Goal: Answer question/provide support

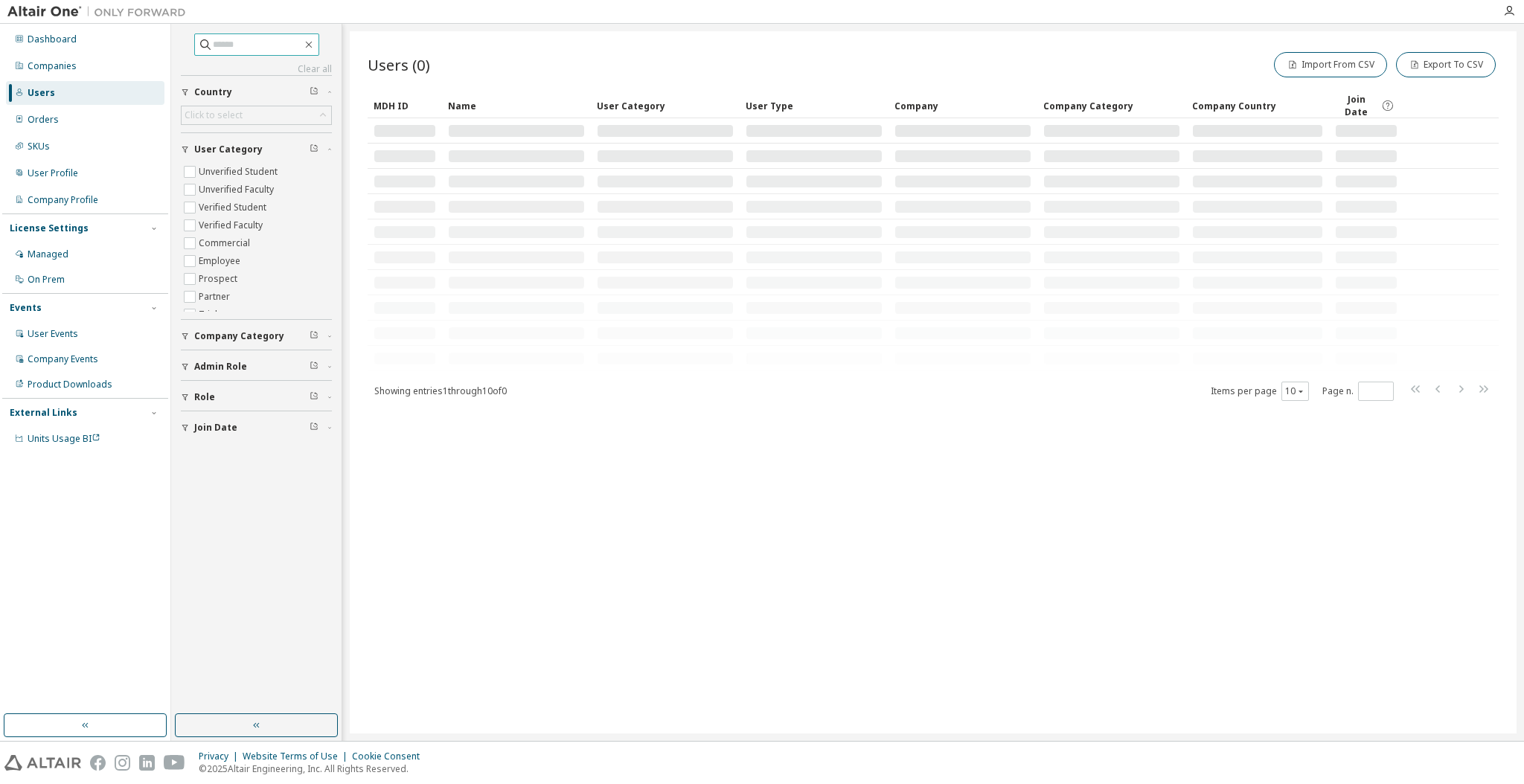
click at [259, 44] on input "text" at bounding box center [257, 44] width 90 height 15
paste input "**********"
type input "**********"
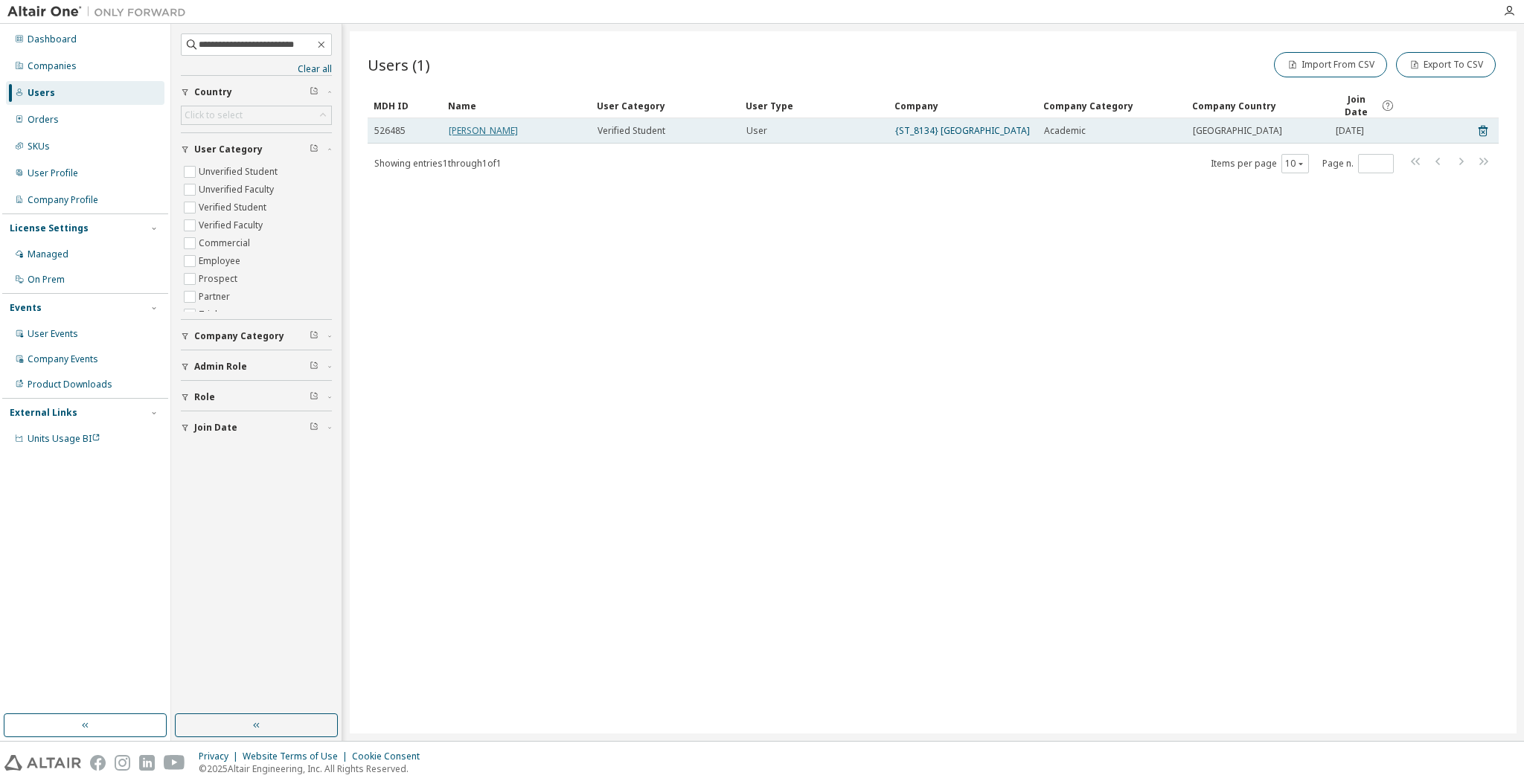
click at [469, 137] on link "[PERSON_NAME]" at bounding box center [483, 130] width 69 height 12
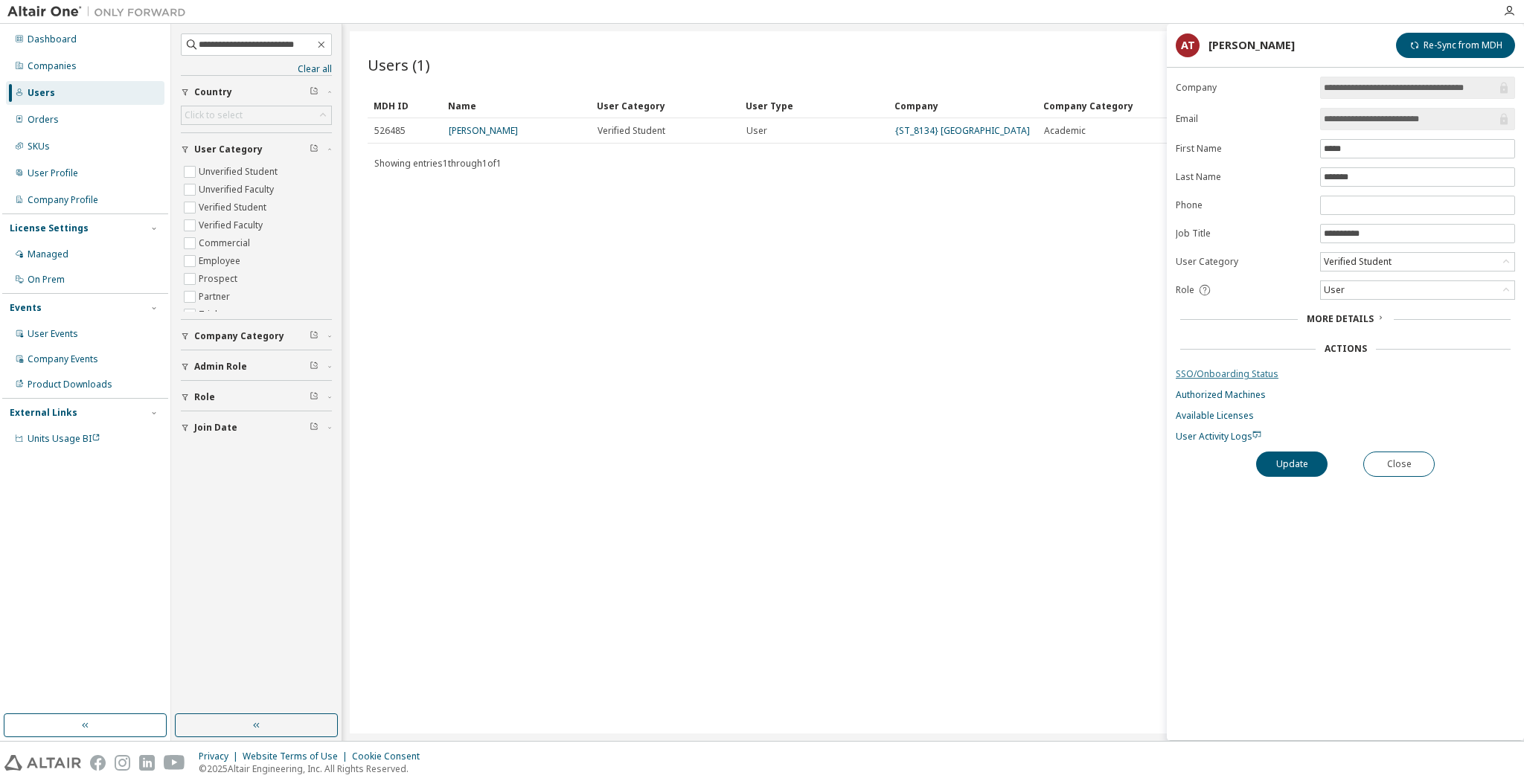
click at [1194, 377] on link "SSO/Onboarding Status" at bounding box center [1345, 374] width 339 height 11
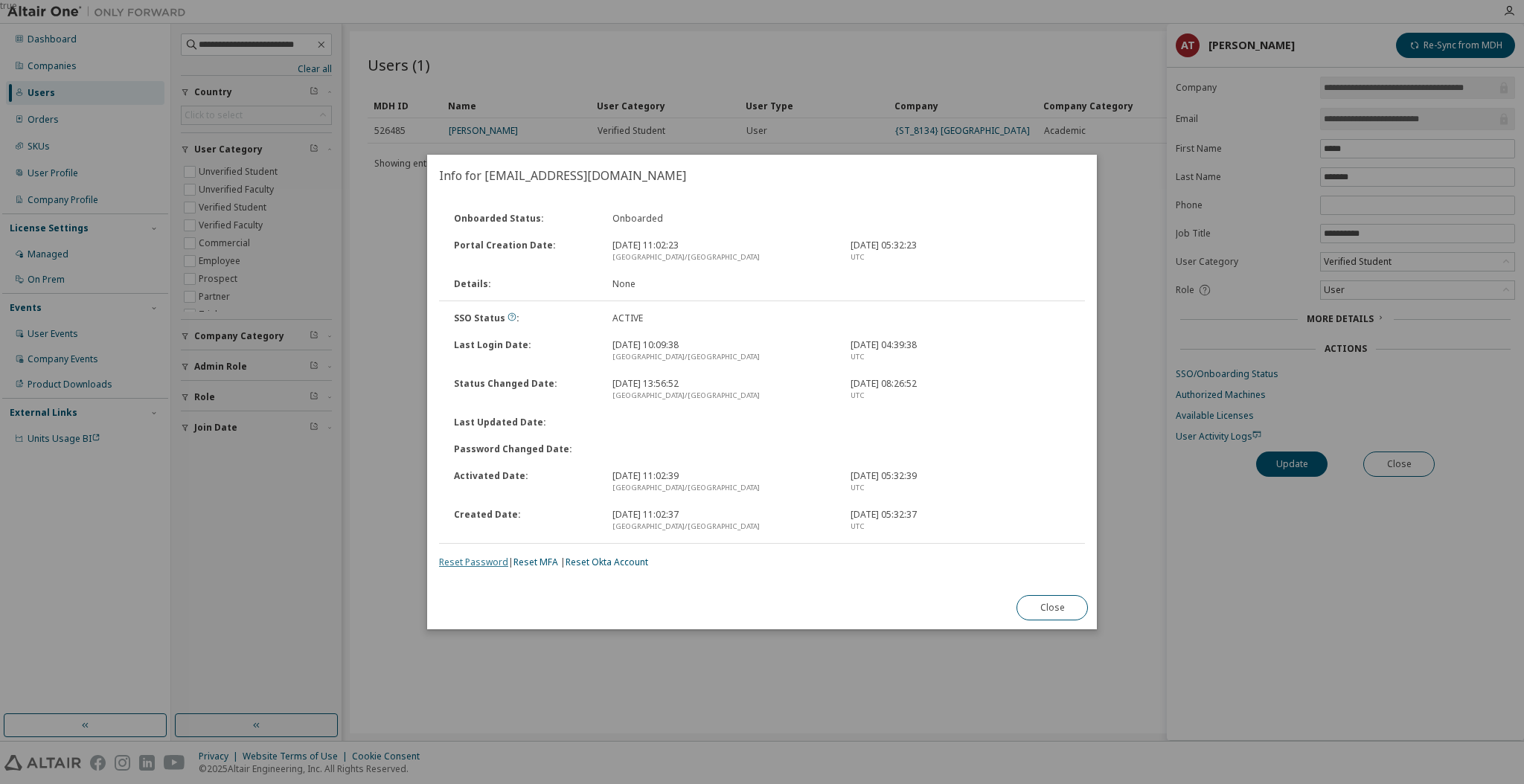
click at [489, 558] on link "Reset Password" at bounding box center [474, 562] width 69 height 12
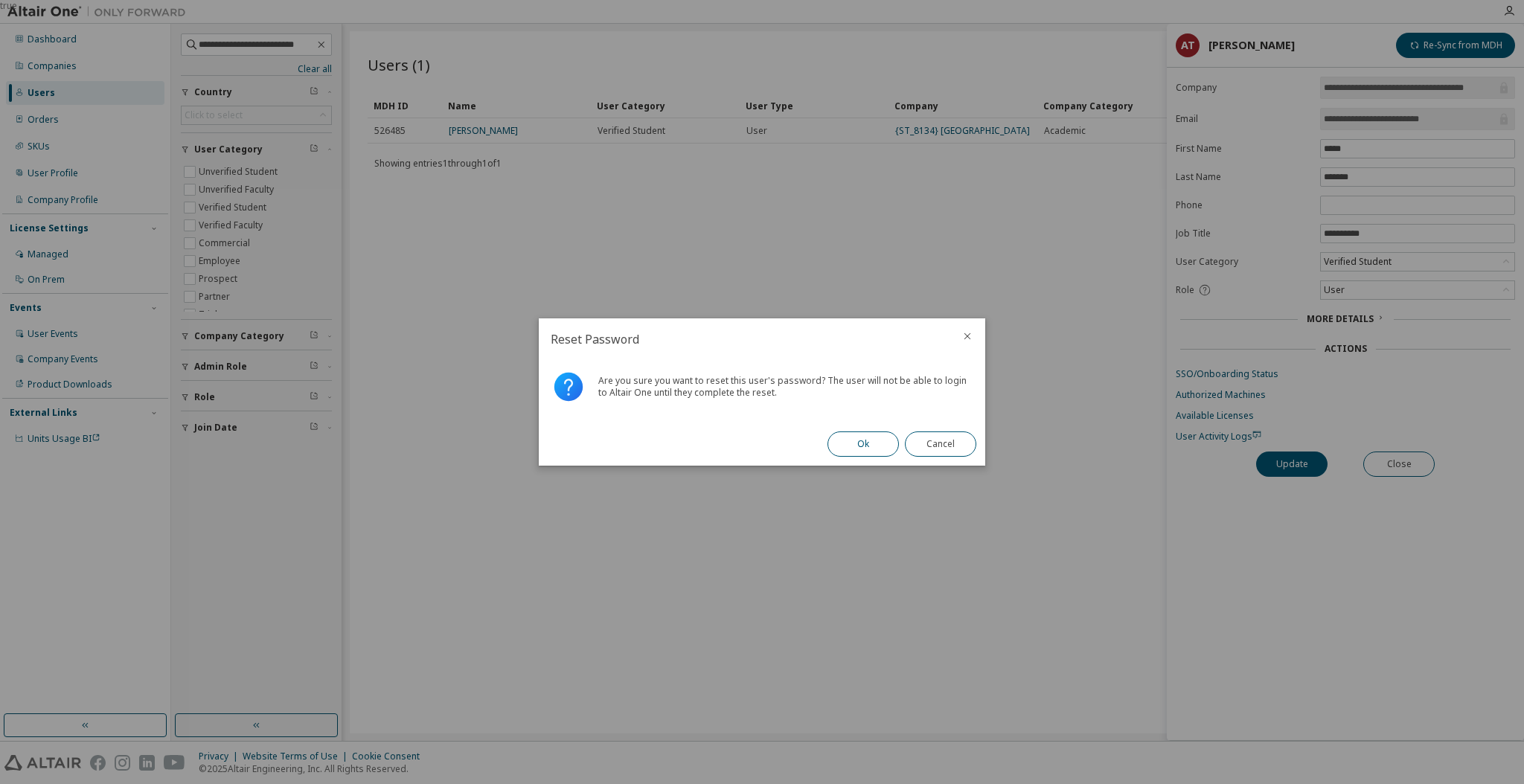
click at [878, 440] on button "Ok" at bounding box center [863, 444] width 71 height 25
drag, startPoint x: 795, startPoint y: 392, endPoint x: 634, endPoint y: 386, distance: 161.1
click at [634, 386] on div "Success: Password reset link was sent" at bounding box center [762, 392] width 447 height 62
copy div "Password reset link was sent"
click at [815, 259] on div "true" at bounding box center [762, 392] width 1524 height 784
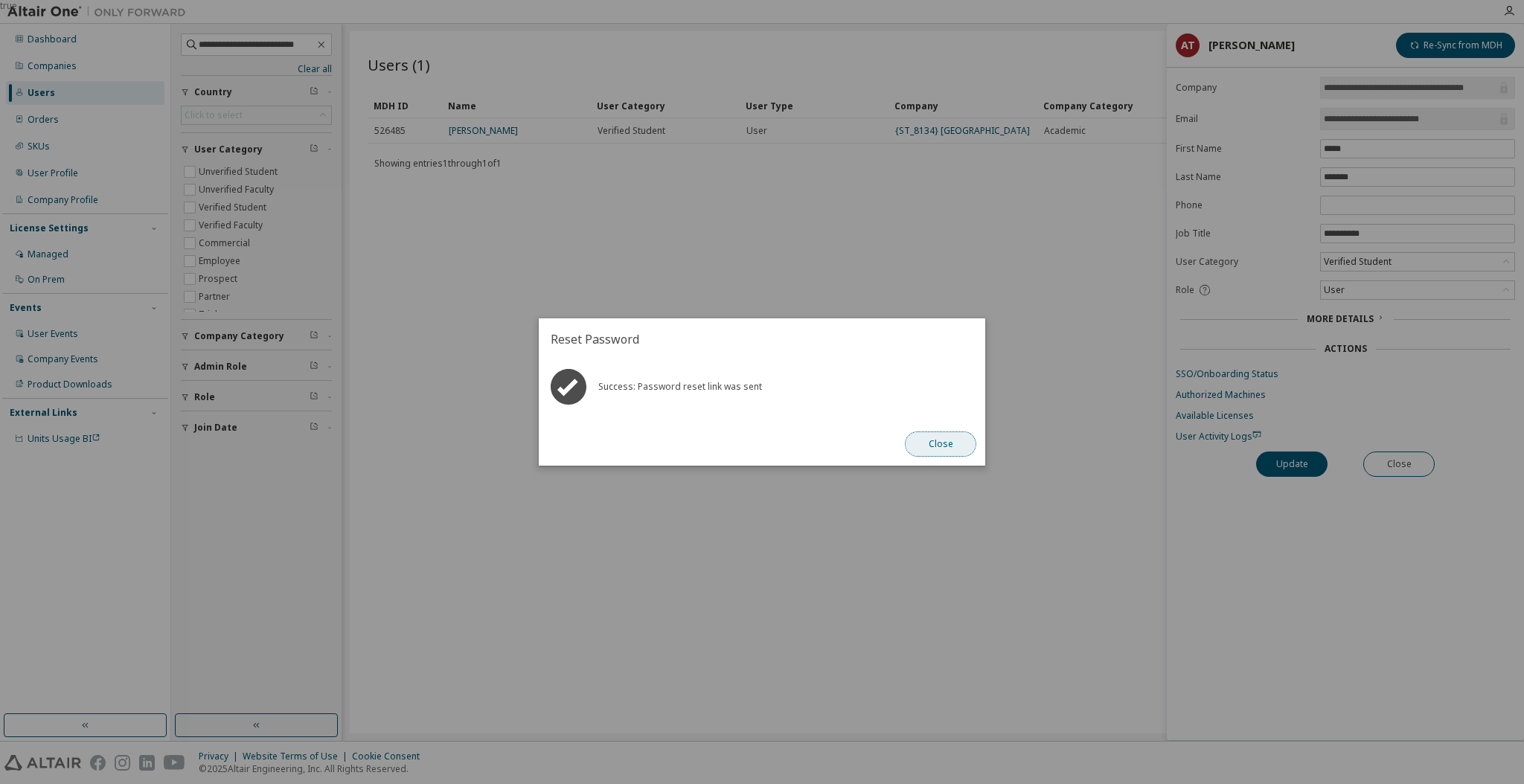
click at [962, 456] on button "Close" at bounding box center [940, 444] width 71 height 25
